Goal: Task Accomplishment & Management: Manage account settings

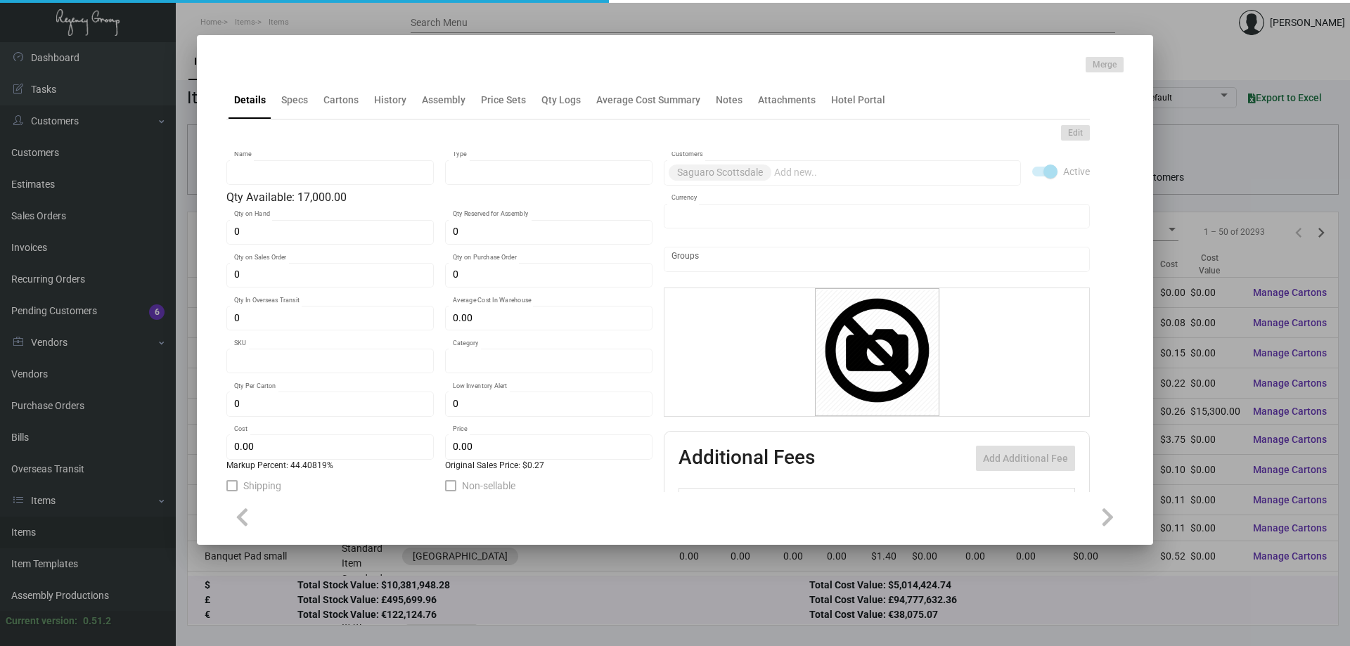
type input "Key Holder - Saguaro Scottsdale"
type input "Inventory"
type input "17,000"
type input "$ 0.00"
type input "905-Key Holder-44"
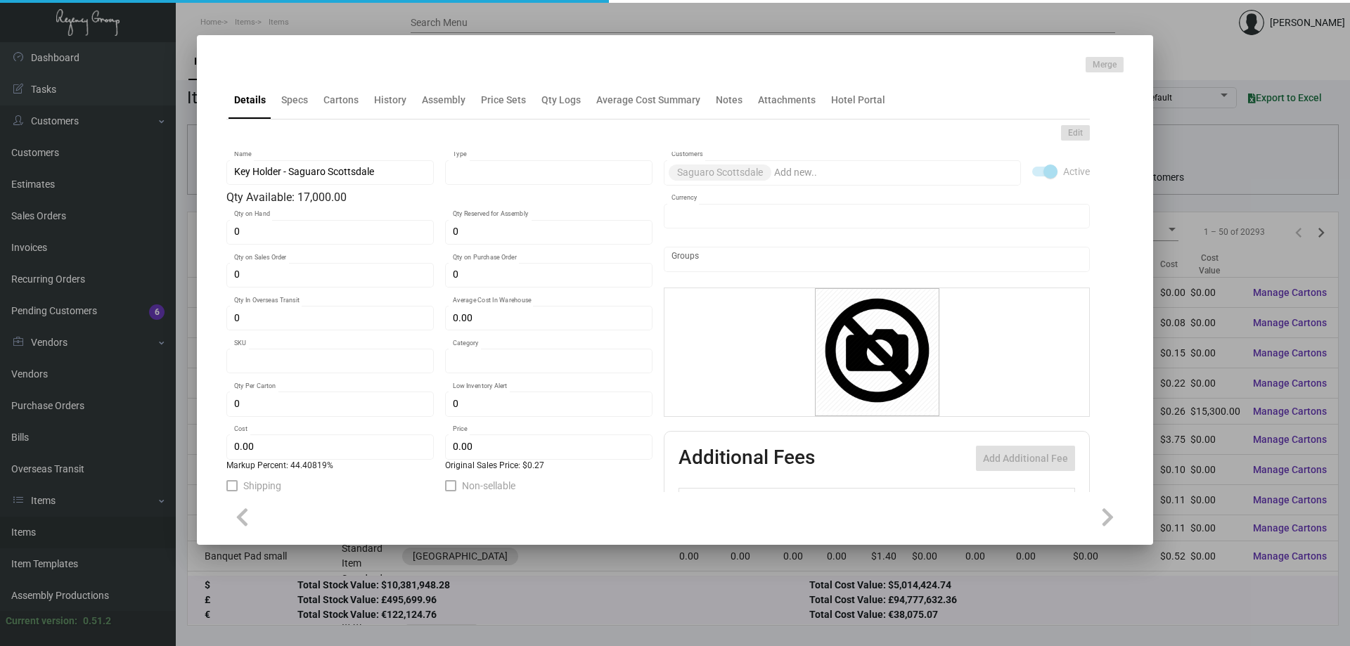
type input "Standard"
type input "1,000"
type input "$ 0.18697"
type input "$ 0.27"
checkbox input "true"
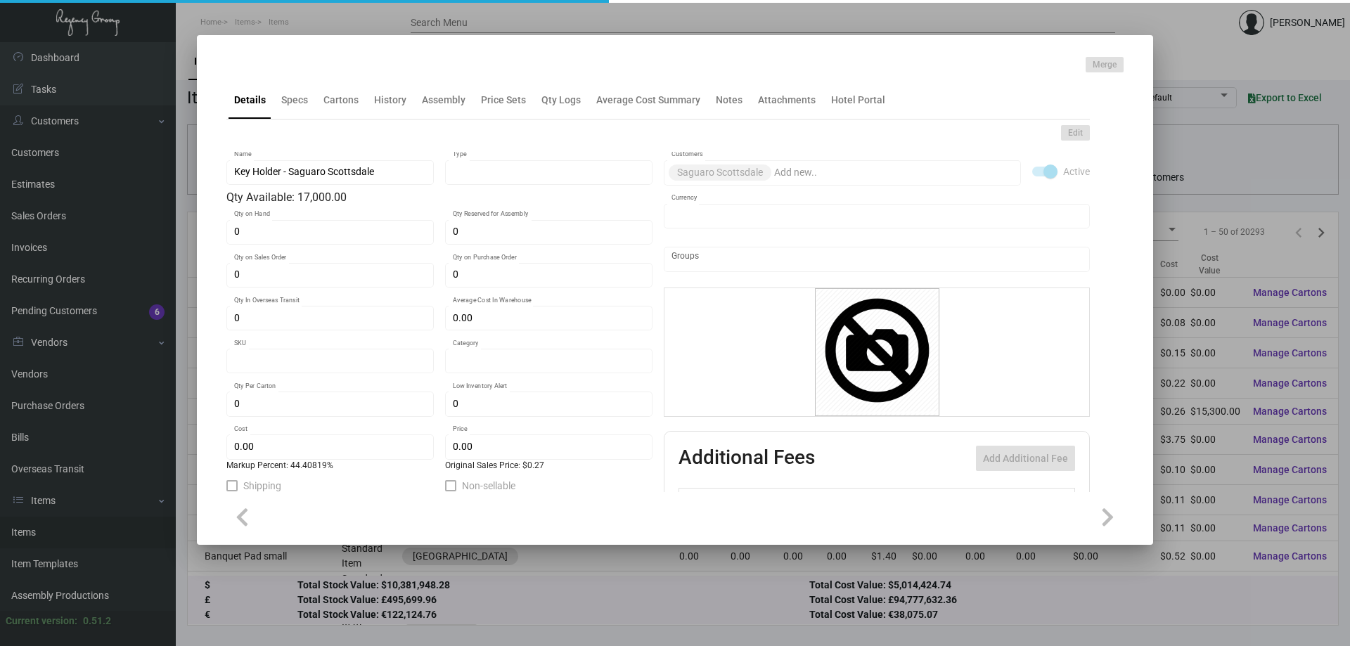
checkbox input "true"
type input "United States Dollar $"
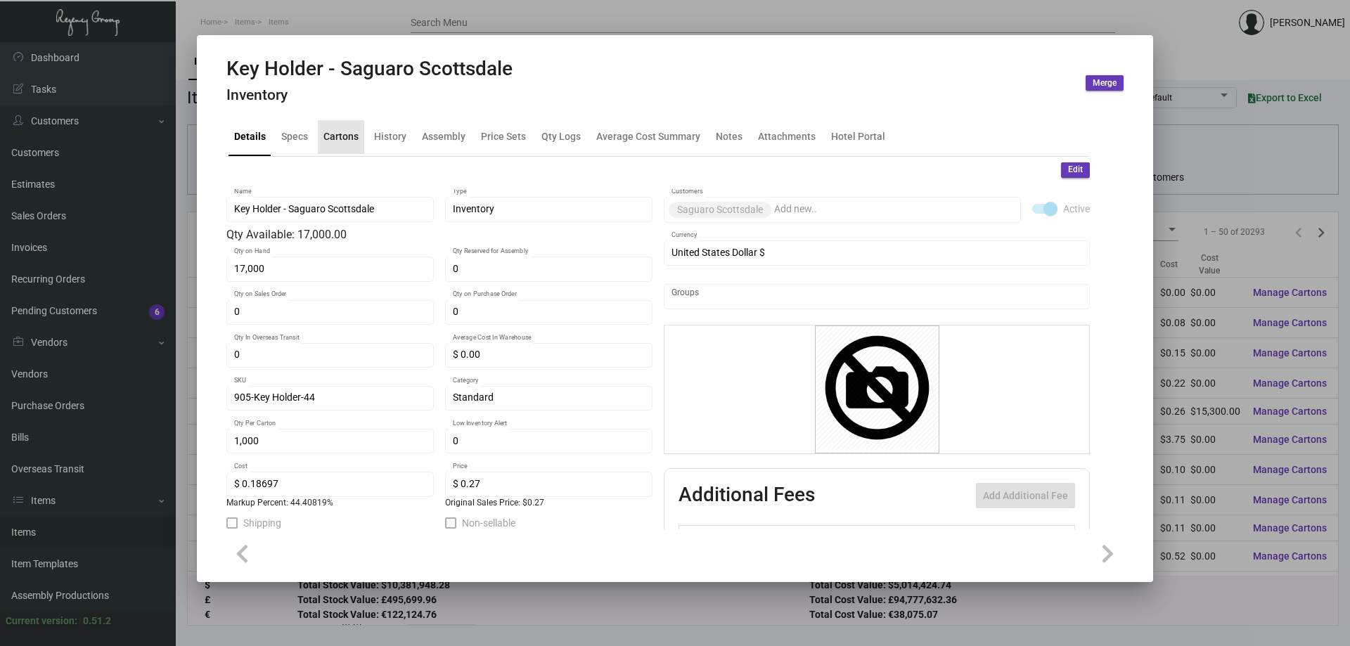
click at [353, 129] on div "Cartons" at bounding box center [340, 136] width 35 height 15
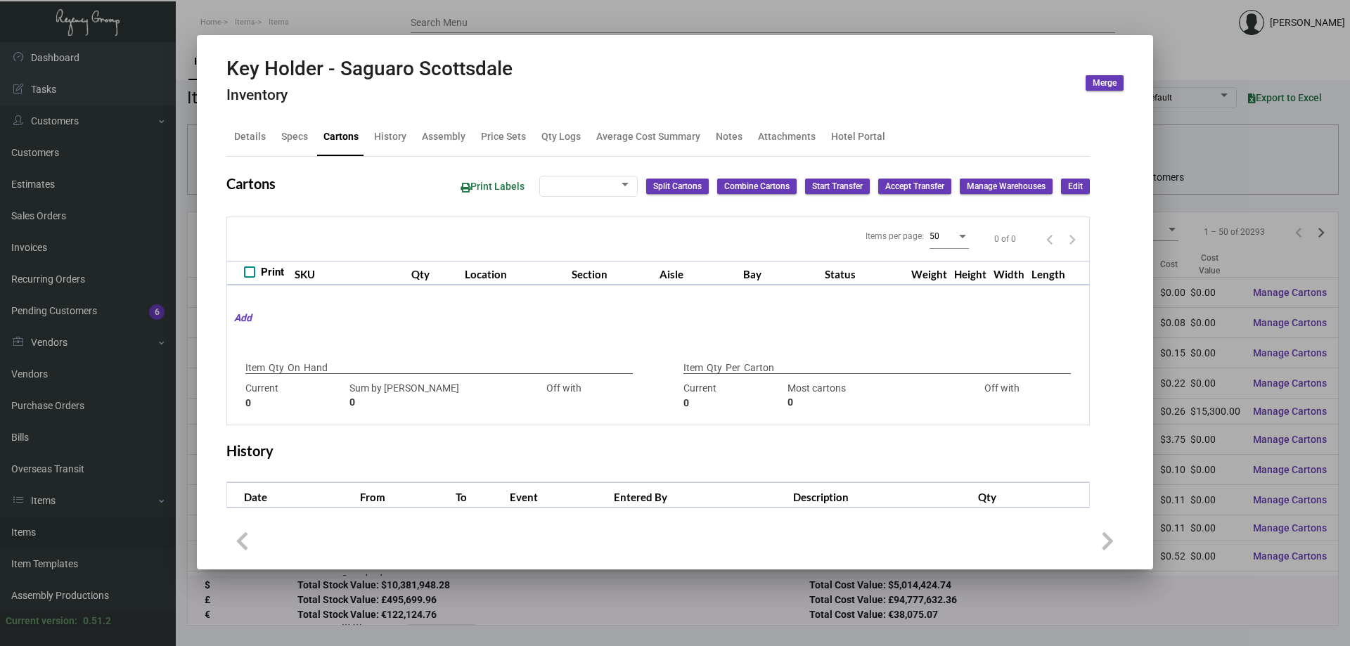
type input "17,000"
type input "4000"
type input "+13000"
type input "1,000"
type input "1000"
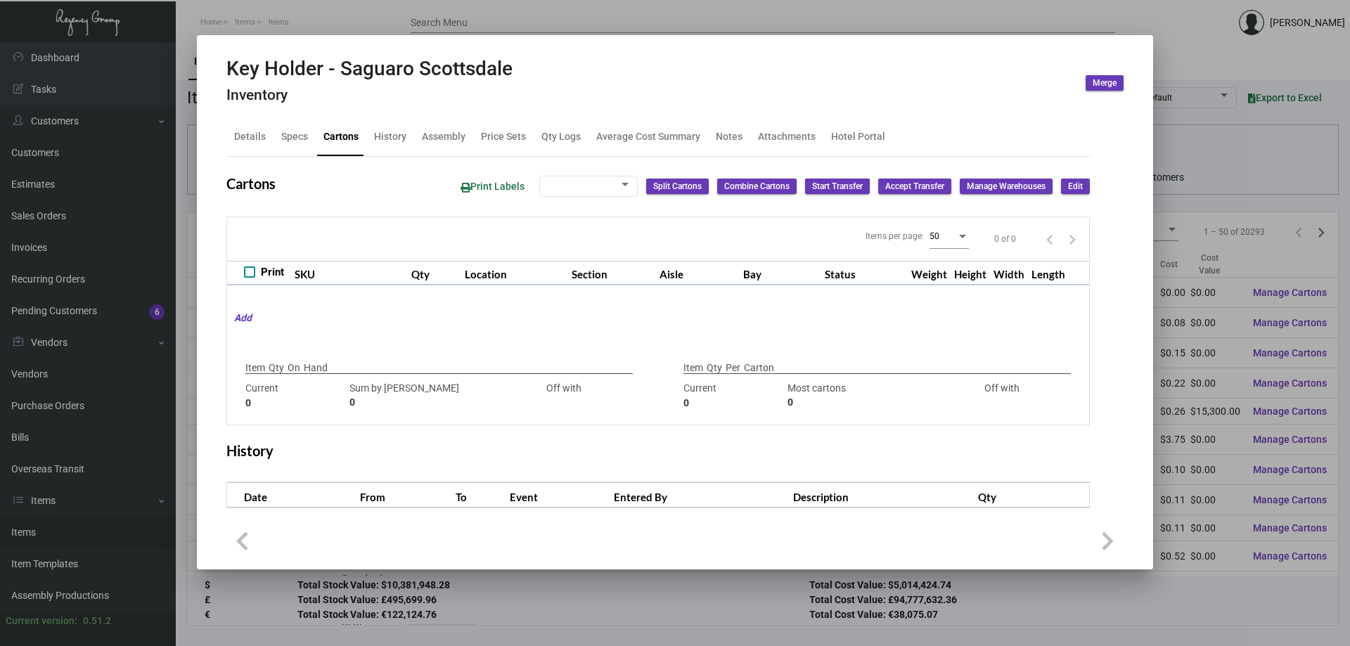
type input "0"
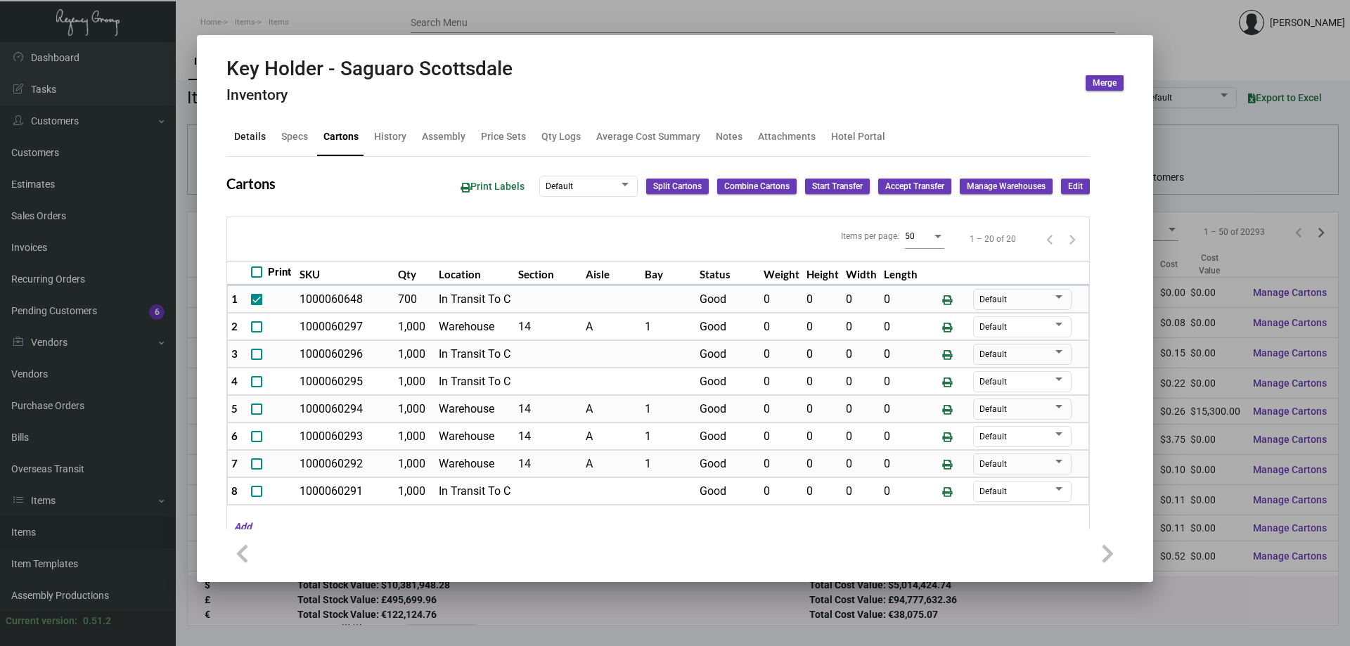
click at [257, 140] on div "Details" at bounding box center [250, 136] width 32 height 15
